Goal: Task Accomplishment & Management: Manage account settings

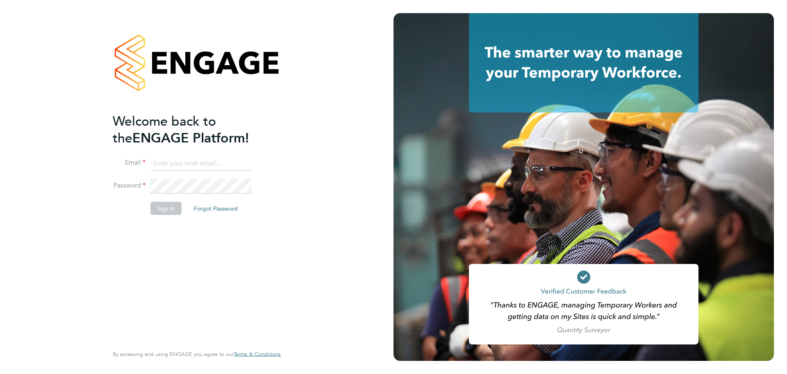
type input "seddon@psrsolutions.co.uk"
click at [176, 206] on button "Sign In" at bounding box center [165, 207] width 31 height 13
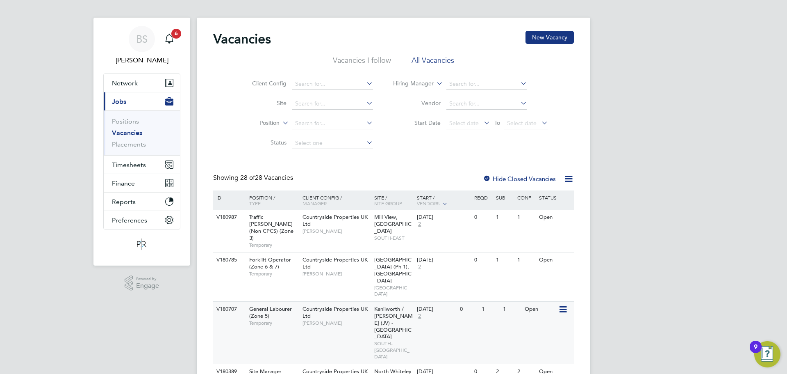
scroll to position [41, 0]
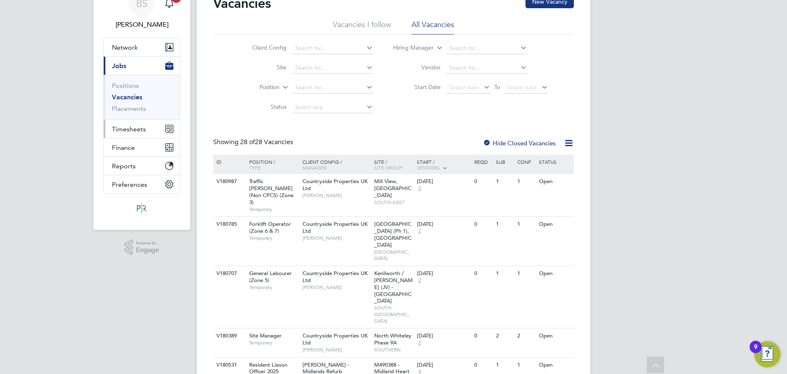
click at [132, 131] on span "Timesheets" at bounding box center [129, 129] width 34 height 8
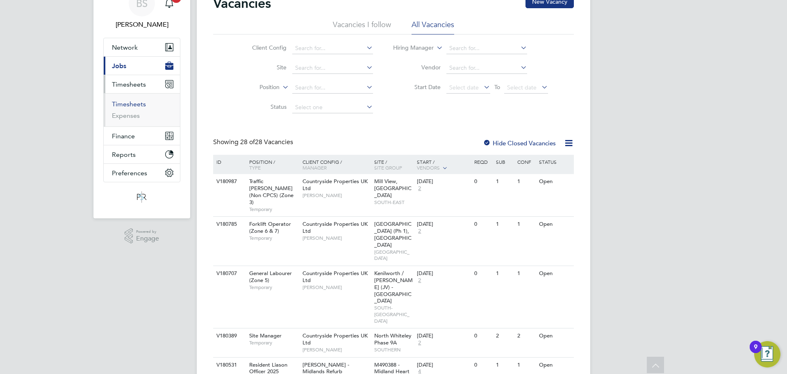
click at [137, 105] on link "Timesheets" at bounding box center [129, 104] width 34 height 8
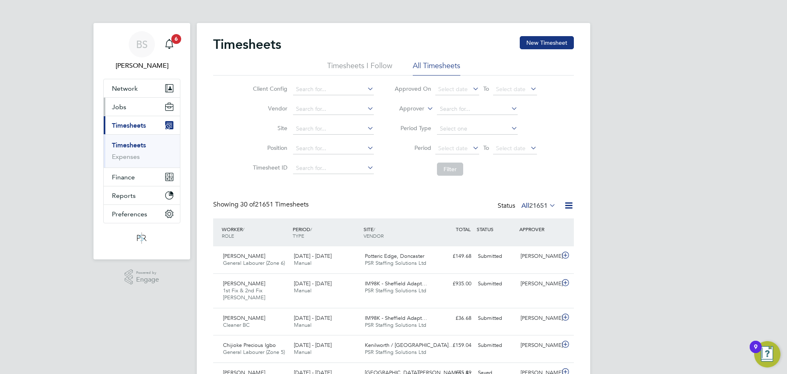
click at [130, 108] on button "Jobs" at bounding box center [142, 107] width 76 height 18
click at [137, 105] on button "Jobs" at bounding box center [142, 107] width 76 height 18
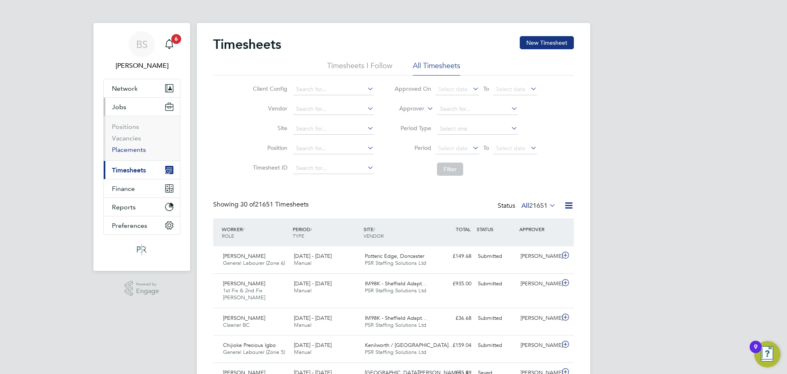
click at [136, 148] on link "Placements" at bounding box center [129, 150] width 34 height 8
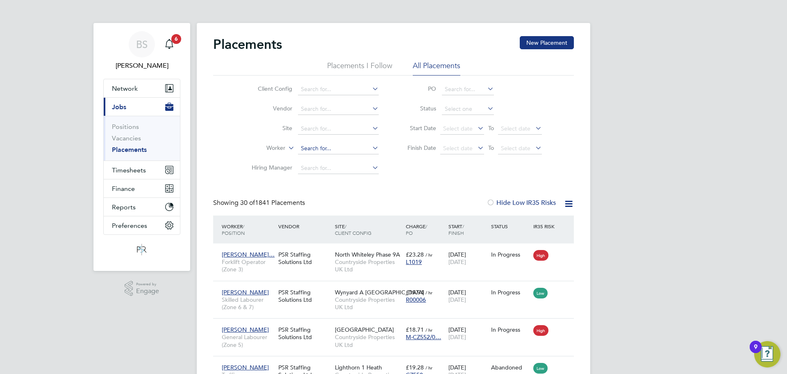
click at [317, 149] on input at bounding box center [338, 148] width 81 height 11
click at [344, 154] on li "[PERSON_NAME] [PERSON_NAME]" at bounding box center [342, 159] width 88 height 11
type input "[PERSON_NAME]"
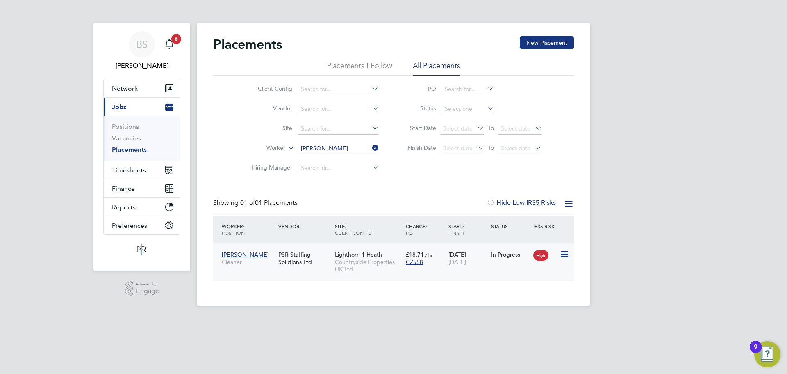
click at [323, 256] on div "PSR Staffing Solutions Ltd" at bounding box center [304, 257] width 57 height 23
click at [144, 171] on span "Timesheets" at bounding box center [129, 170] width 34 height 8
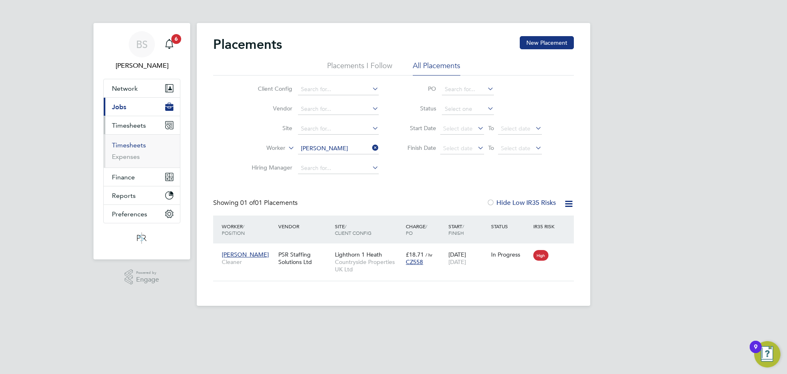
click at [142, 146] on link "Timesheets" at bounding box center [129, 145] width 34 height 8
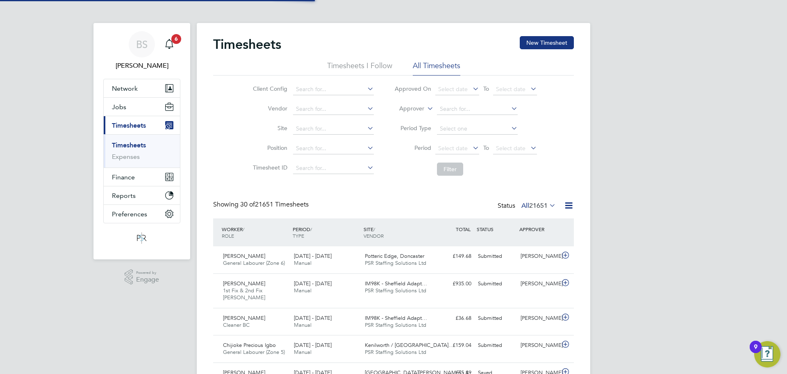
scroll to position [21, 71]
click at [423, 107] on label "Approver" at bounding box center [406, 109] width 37 height 8
click at [419, 119] on li "Worker" at bounding box center [404, 118] width 41 height 11
click at [442, 109] on input at bounding box center [477, 108] width 81 height 11
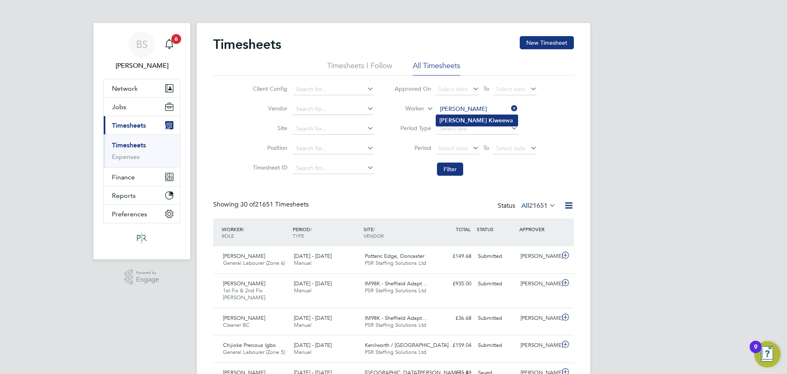
click at [472, 122] on li "[PERSON_NAME] wa" at bounding box center [477, 120] width 82 height 11
type input "[PERSON_NAME]"
click at [453, 169] on button "Filter" at bounding box center [450, 168] width 26 height 13
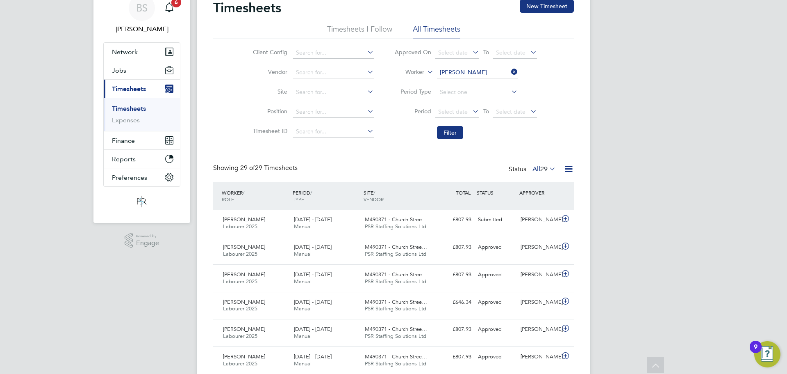
scroll to position [0, 0]
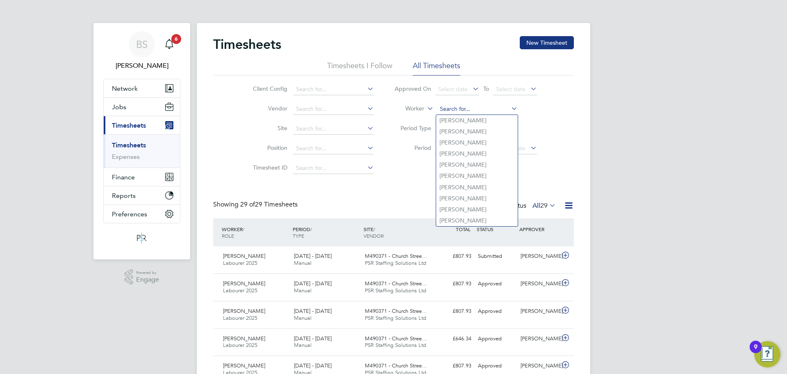
click at [464, 108] on input at bounding box center [477, 108] width 81 height 11
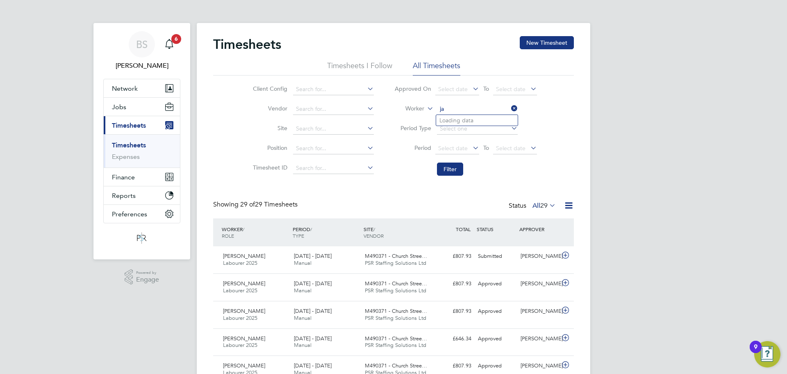
type input "j"
click at [426, 107] on icon at bounding box center [426, 106] width 0 height 7
click at [454, 109] on input at bounding box center [477, 108] width 81 height 11
click at [457, 119] on b "Nga" at bounding box center [461, 120] width 11 height 7
type input "[PERSON_NAME]"
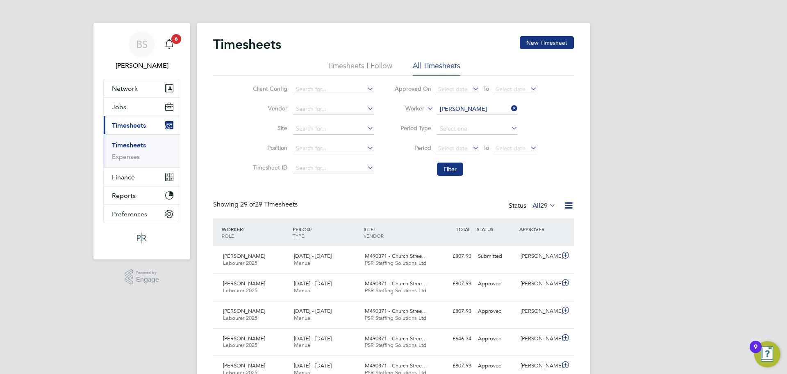
click at [449, 178] on li "Filter" at bounding box center [465, 168] width 163 height 21
click at [452, 174] on button "Filter" at bounding box center [450, 168] width 26 height 13
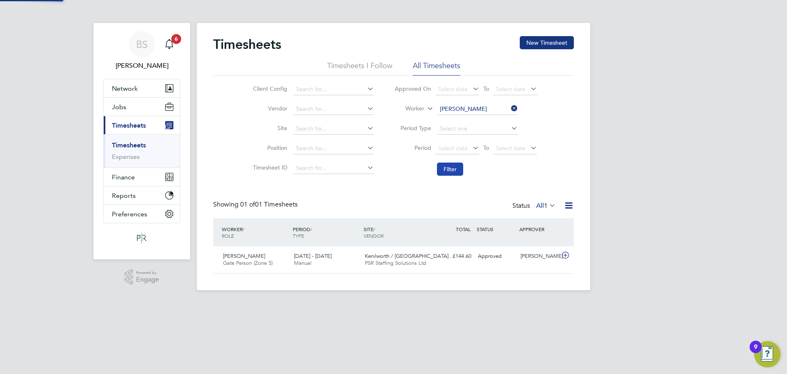
scroll to position [21, 71]
click at [485, 111] on input at bounding box center [477, 108] width 81 height 11
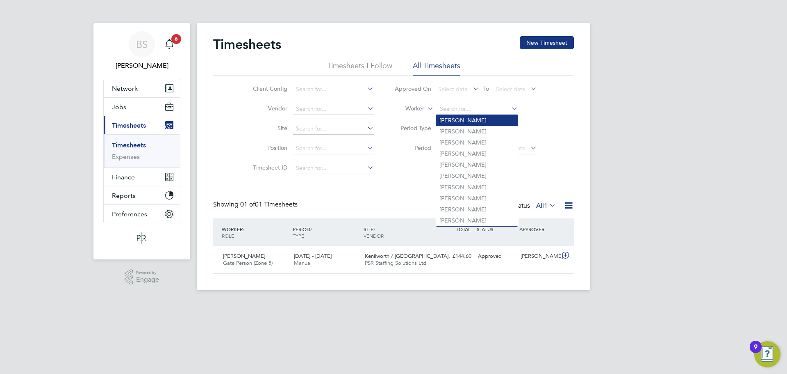
paste input "[PERSON_NAME]"
type input "[PERSON_NAME]"
click at [472, 110] on input at bounding box center [477, 108] width 81 height 11
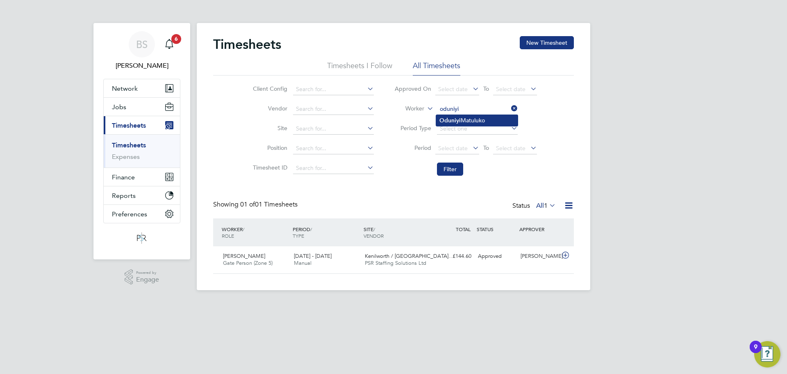
click at [483, 121] on li "[PERSON_NAME]" at bounding box center [477, 120] width 82 height 11
type input "[PERSON_NAME]"
click at [456, 171] on button "Filter" at bounding box center [450, 168] width 26 height 13
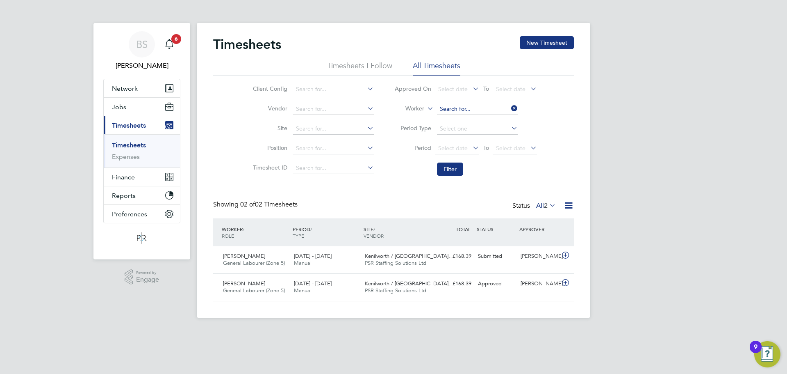
click at [454, 107] on input at bounding box center [477, 108] width 81 height 11
click at [489, 122] on b "Stanto" at bounding box center [498, 120] width 18 height 7
type input "[PERSON_NAME]"
click at [443, 171] on button "Filter" at bounding box center [450, 168] width 26 height 13
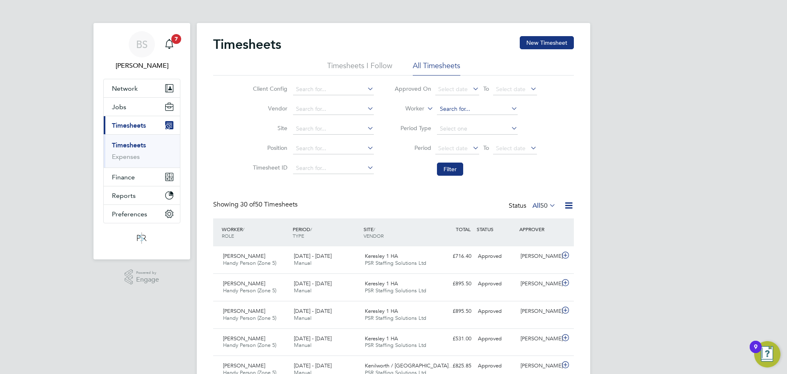
click at [439, 105] on input at bounding box center [477, 108] width 81 height 11
click at [444, 115] on li "[PERSON_NAME]" at bounding box center [487, 120] width 103 height 11
type input "[PERSON_NAME]"
click at [454, 169] on button "Filter" at bounding box center [450, 168] width 26 height 13
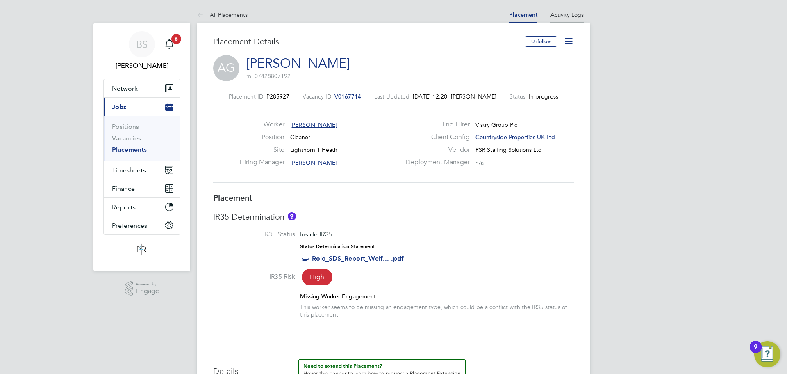
click at [558, 11] on link "Activity Logs" at bounding box center [567, 14] width 33 height 7
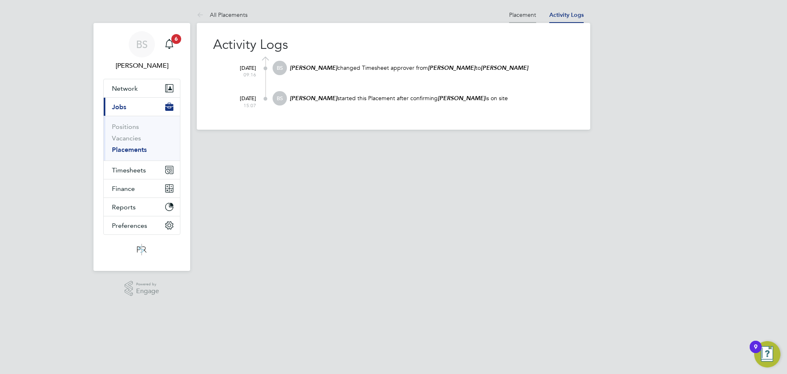
click at [524, 10] on li "Placement" at bounding box center [522, 15] width 27 height 16
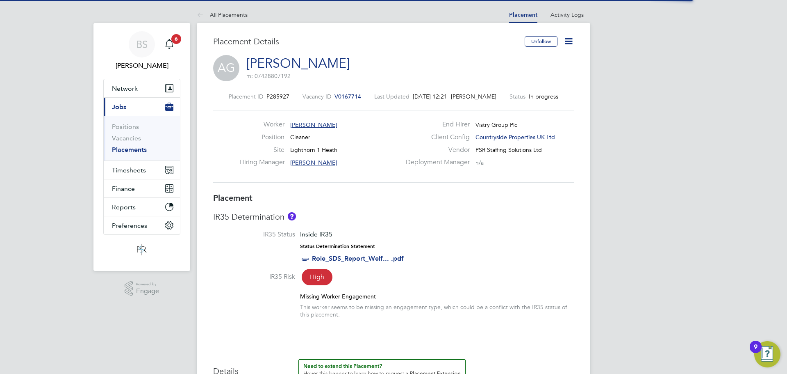
click at [572, 43] on icon at bounding box center [569, 41] width 10 height 10
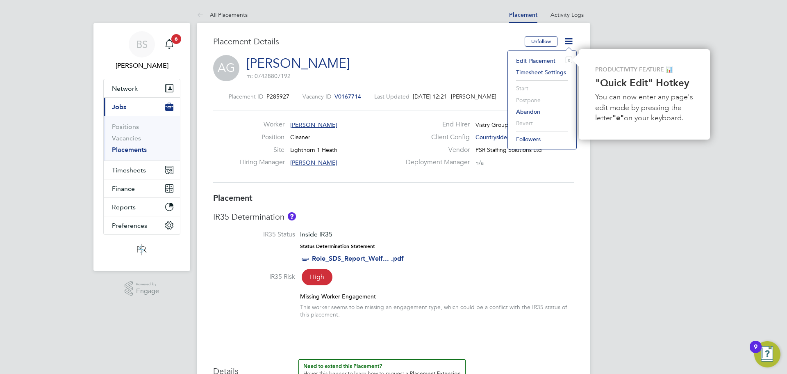
click at [540, 71] on li "Timesheet Settings" at bounding box center [542, 71] width 60 height 11
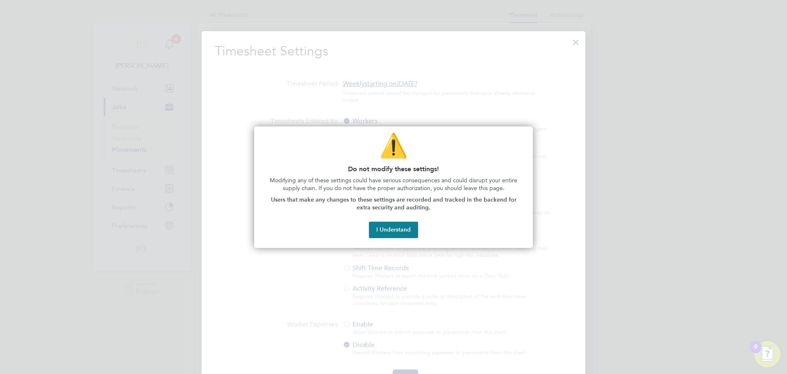
drag, startPoint x: 469, startPoint y: 162, endPoint x: 423, endPoint y: 205, distance: 63.0
click at [469, 162] on div "⚠️ Do not modify these settings! Modifying any of these settings could have ser…" at bounding box center [393, 186] width 279 height 121
drag, startPoint x: 413, startPoint y: 232, endPoint x: 572, endPoint y: 92, distance: 212.1
click at [413, 231] on button "I Understand" at bounding box center [393, 229] width 49 height 16
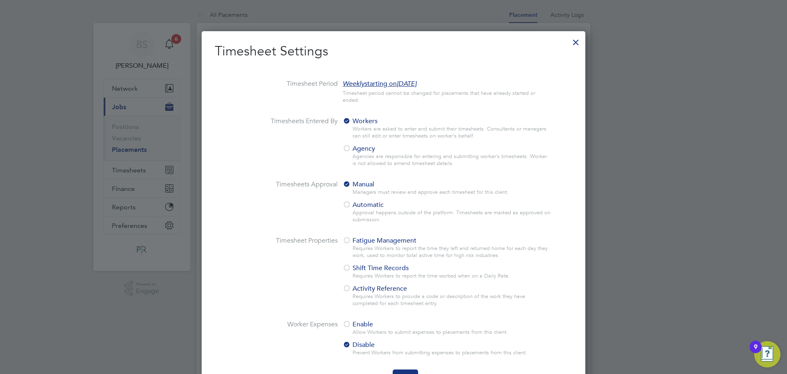
click at [579, 46] on div at bounding box center [576, 40] width 15 height 15
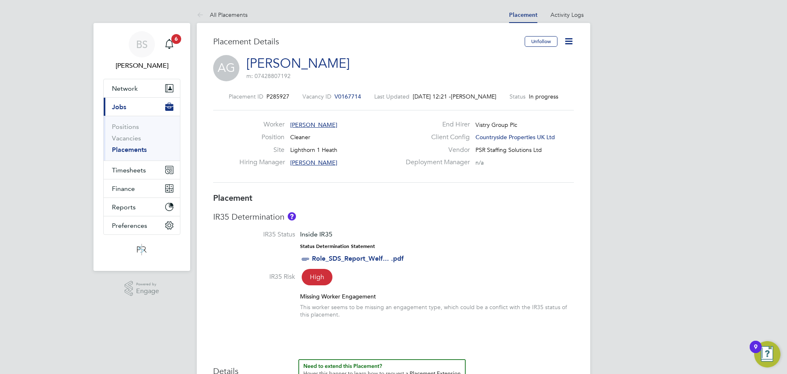
click at [574, 38] on icon at bounding box center [569, 41] width 10 height 10
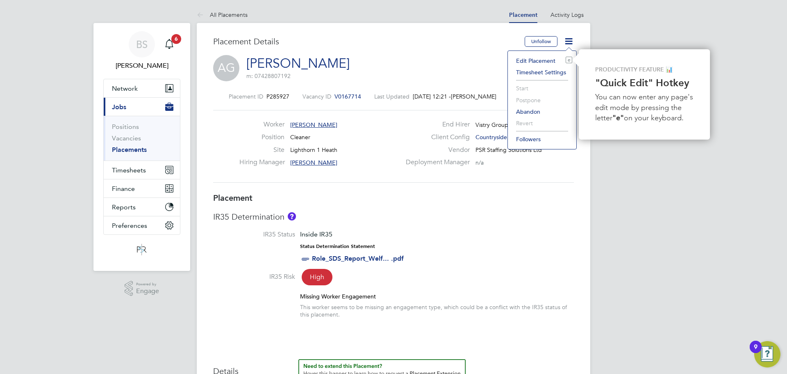
click at [528, 60] on li "Edit Placement e" at bounding box center [542, 60] width 60 height 11
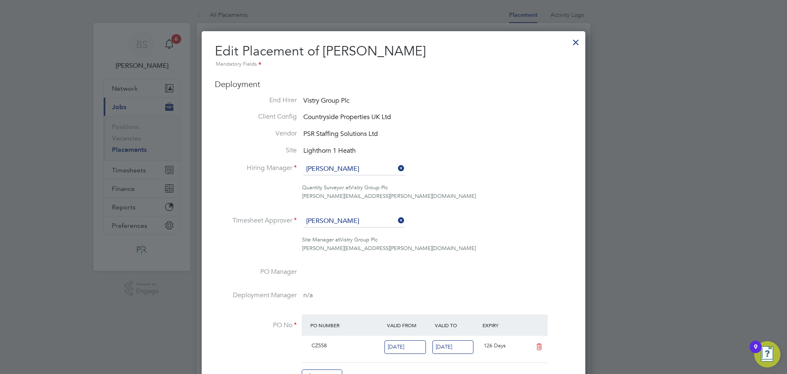
drag, startPoint x: 351, startPoint y: 208, endPoint x: 345, endPoint y: 217, distance: 10.3
click at [349, 210] on ul "End Hirer Vistry Group Plc Client Config Countryside Properties UK Ltd Vendor P…" at bounding box center [394, 243] width 358 height 295
click at [344, 220] on input at bounding box center [353, 221] width 101 height 12
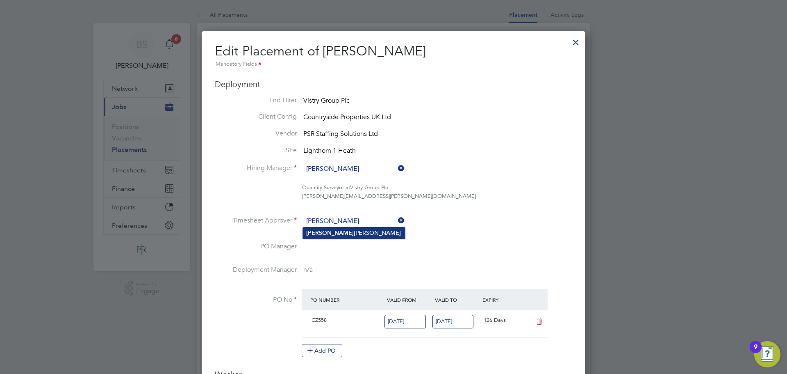
click at [340, 234] on li "Jenna Deehan" at bounding box center [354, 232] width 102 height 11
type input "[PERSON_NAME]"
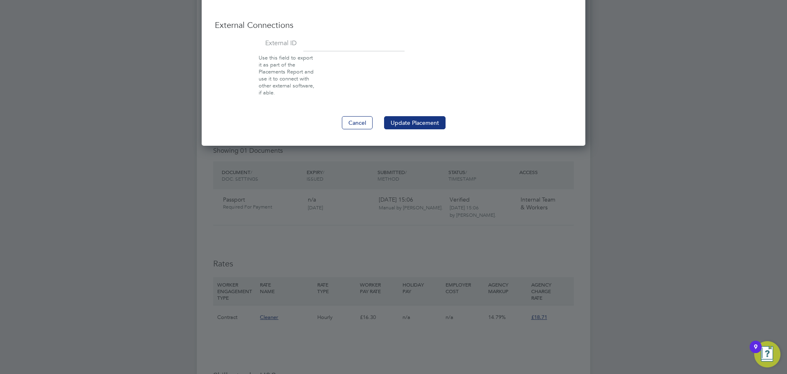
drag, startPoint x: 413, startPoint y: 119, endPoint x: 403, endPoint y: 109, distance: 14.5
click at [413, 119] on button "Update Placement" at bounding box center [415, 122] width 62 height 13
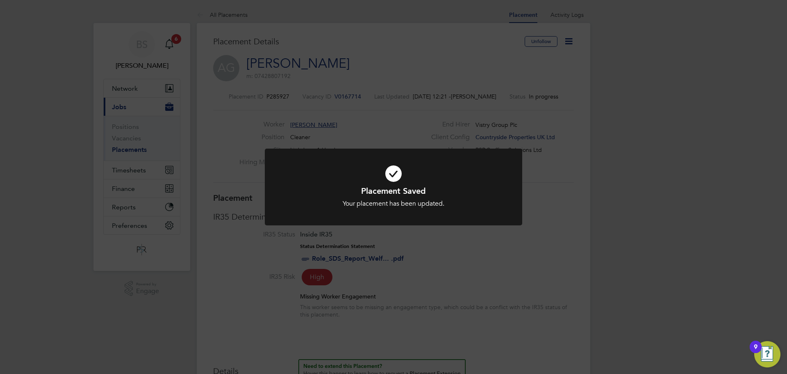
click at [693, 180] on div "Placement Saved Your placement has been updated. Cancel Okay" at bounding box center [393, 187] width 787 height 374
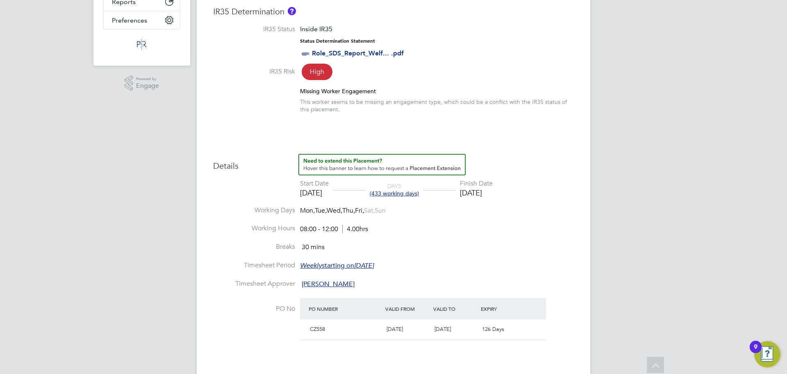
click at [504, 260] on li "Breaks 30 mins" at bounding box center [393, 251] width 361 height 18
